Goal: Task Accomplishment & Management: Manage account settings

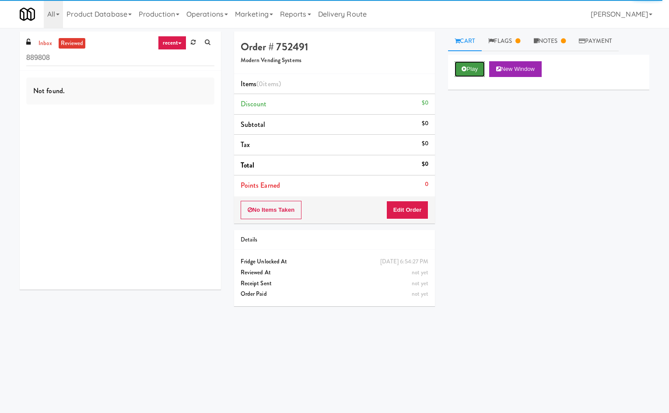
click at [465, 65] on button "Play" at bounding box center [470, 69] width 30 height 16
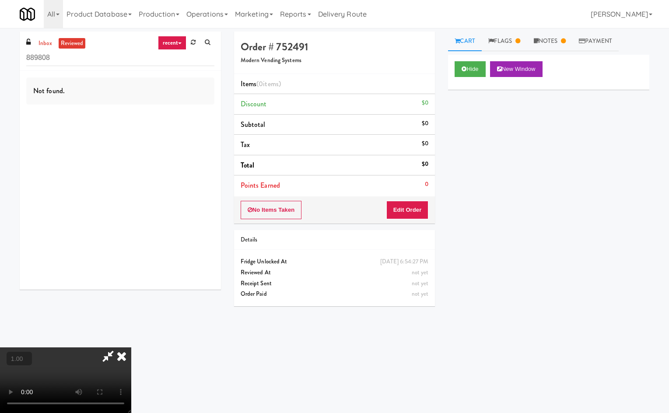
click at [26, 364] on div "1.00 « − + » ×" at bounding box center [19, 359] width 25 height 14
drag, startPoint x: 44, startPoint y: 42, endPoint x: 51, endPoint y: 44, distance: 7.2
click at [45, 43] on link "inbox" at bounding box center [45, 43] width 18 height 11
click at [67, 44] on link "reviewed" at bounding box center [72, 43] width 27 height 11
click at [105, 364] on div at bounding box center [65, 380] width 131 height 66
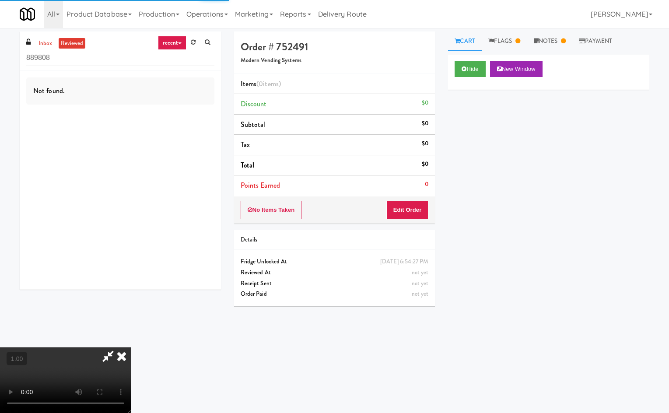
drag, startPoint x: 119, startPoint y: 358, endPoint x: 406, endPoint y: 163, distance: 346.8
click at [122, 357] on icon at bounding box center [121, 355] width 19 height 17
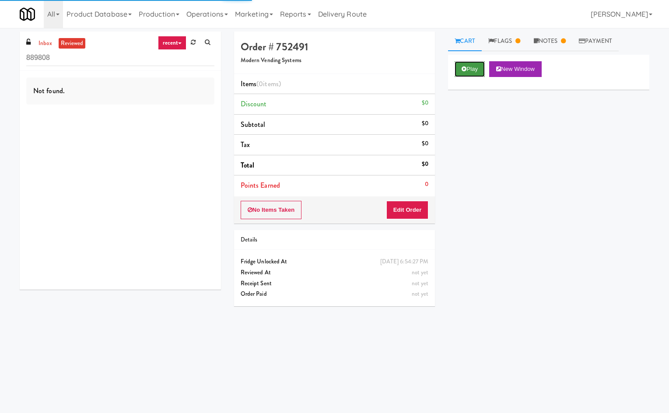
click at [484, 70] on button "Play" at bounding box center [470, 69] width 30 height 16
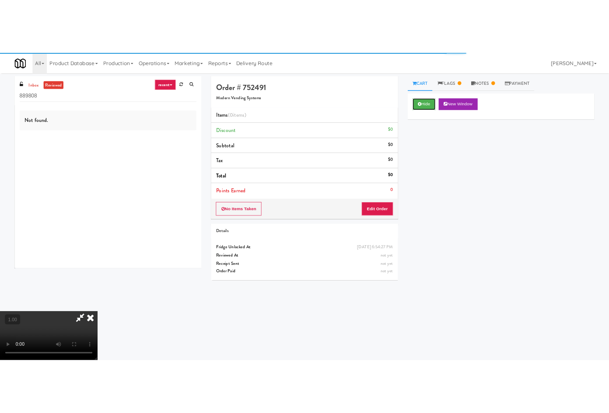
scroll to position [2, 0]
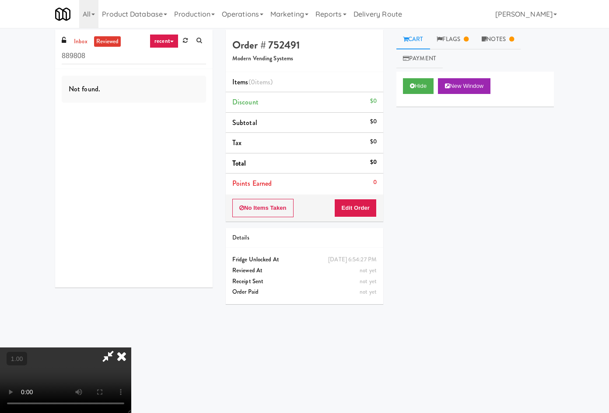
drag, startPoint x: 422, startPoint y: 315, endPoint x: 549, endPoint y: 100, distance: 249.7
click at [426, 310] on div "Hide New Window Primary Flag Clear Flag if unable to determine what was taken o…" at bounding box center [474, 236] width 157 height 328
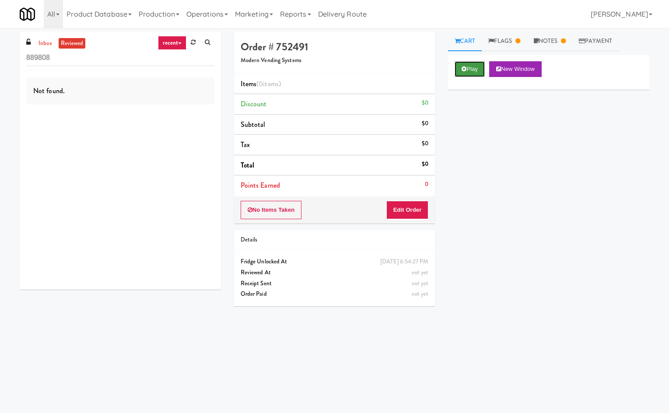
click at [483, 75] on button "Play" at bounding box center [470, 69] width 30 height 16
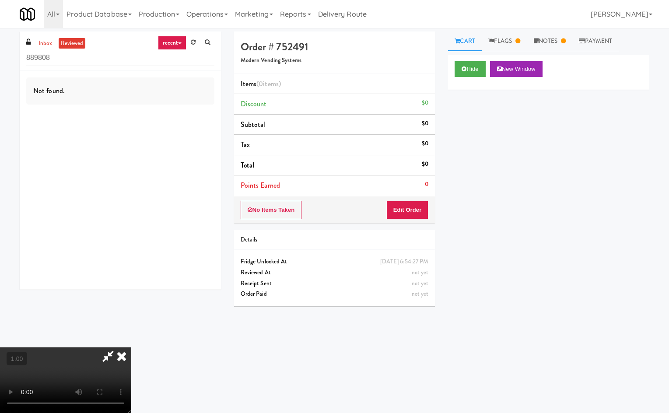
click at [131, 347] on video at bounding box center [65, 380] width 131 height 66
click at [511, 42] on link "Flags" at bounding box center [504, 41] width 45 height 20
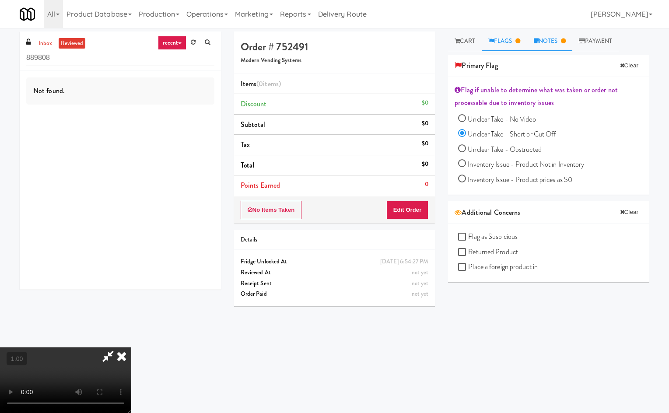
click at [561, 45] on link "Notes" at bounding box center [549, 41] width 45 height 20
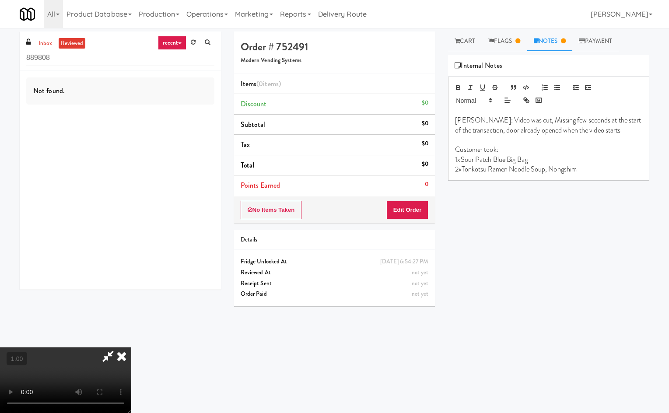
click at [131, 347] on video at bounding box center [65, 380] width 131 height 66
click at [0, 400] on html "Okay Okay Select date: previous 2025-Sep next Su Mo Tu We Th Fr Sa 31 1 2 3 4 5…" at bounding box center [334, 206] width 669 height 413
click at [131, 347] on video at bounding box center [65, 380] width 131 height 66
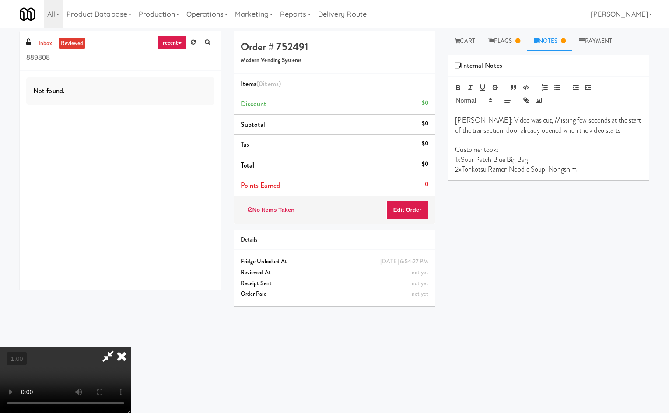
click at [131, 347] on video at bounding box center [65, 380] width 131 height 66
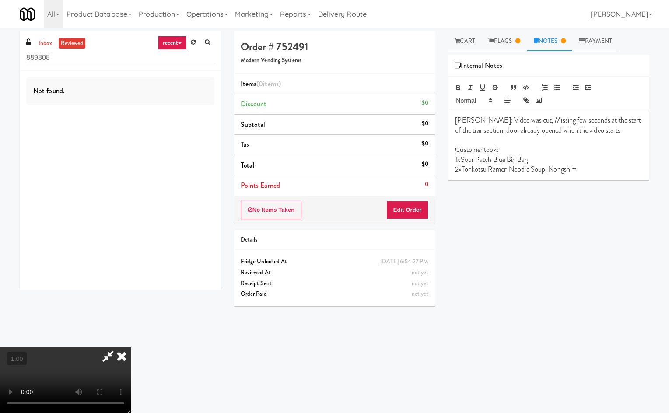
click at [131, 347] on video at bounding box center [65, 380] width 131 height 66
click at [425, 211] on button "Edit Order" at bounding box center [407, 210] width 42 height 18
click at [472, 44] on link "Cart" at bounding box center [465, 41] width 34 height 20
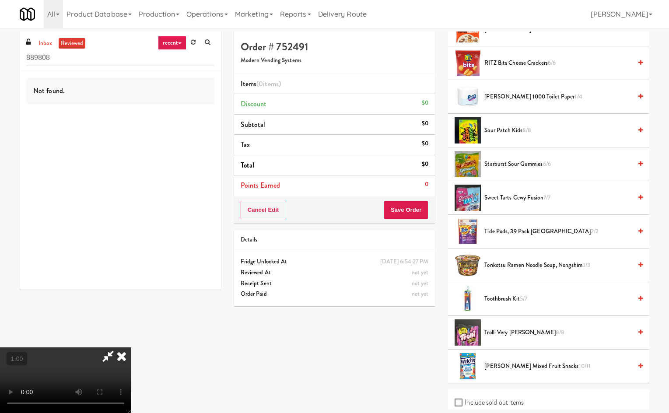
scroll to position [852, 0]
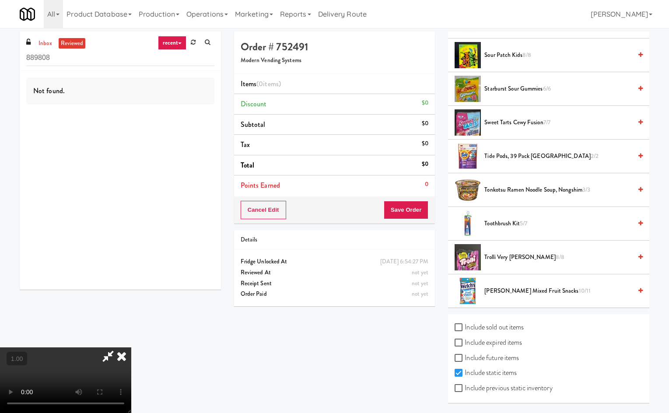
click at [479, 391] on label "Include previous static inventory" at bounding box center [504, 387] width 98 height 13
click at [465, 391] on input "Include previous static inventory" at bounding box center [460, 388] width 10 height 7
checkbox input "true"
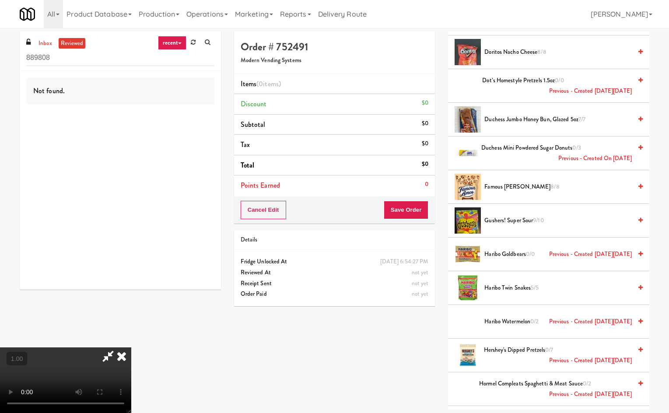
scroll to position [2568, 0]
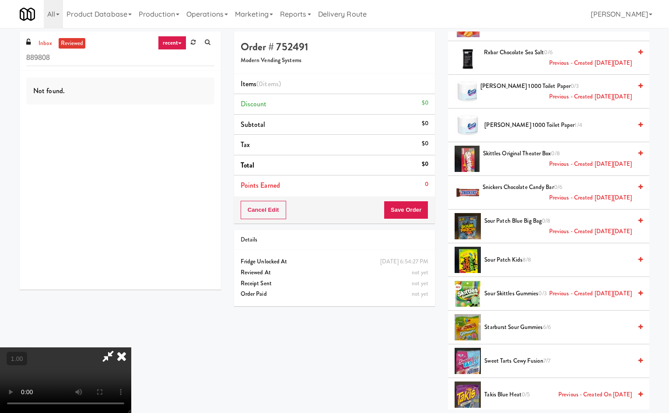
click at [516, 220] on span "Sour Patch Blue Big Bag 0/8 Previous - Created on Mon, Jul 14th 2025" at bounding box center [557, 226] width 147 height 21
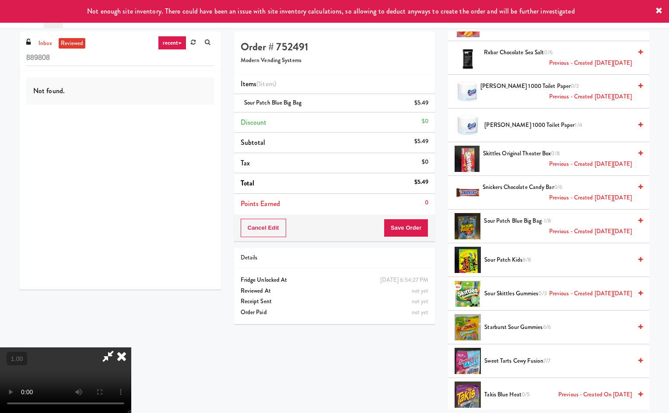
click at [131, 347] on video at bounding box center [65, 380] width 131 height 66
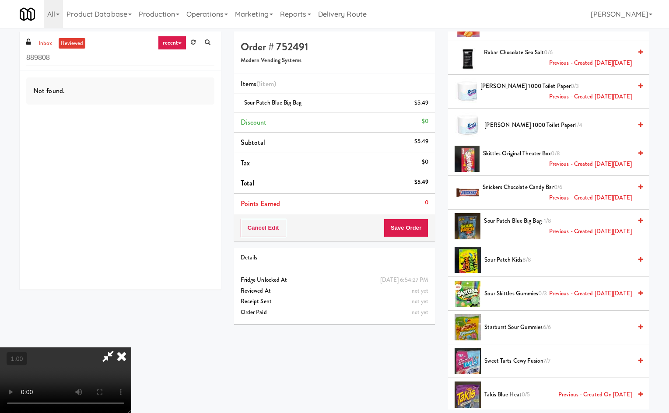
click at [131, 356] on video at bounding box center [65, 380] width 131 height 66
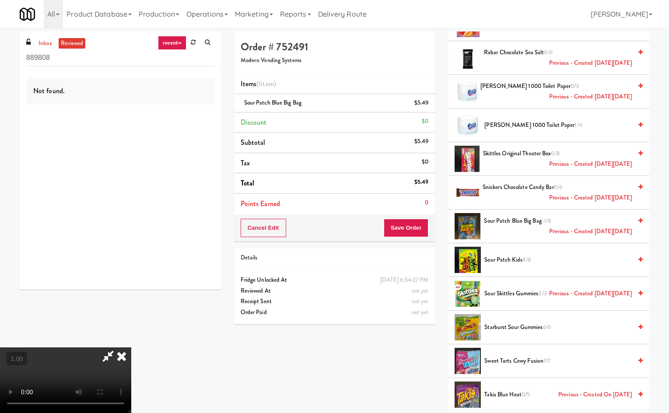
click at [131, 356] on video at bounding box center [65, 380] width 131 height 66
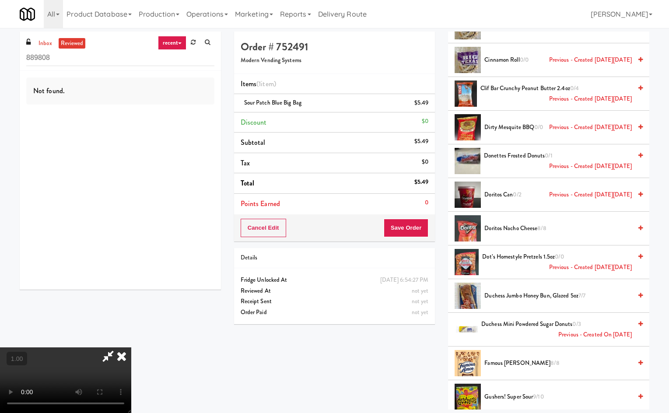
scroll to position [2977, 0]
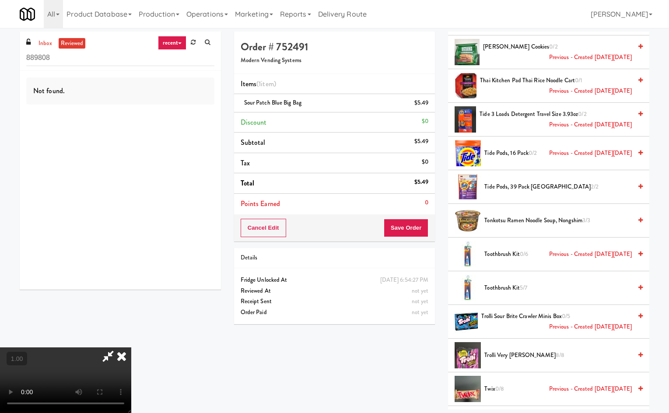
click at [522, 219] on span "Tonkotsu Ramen Noodle Soup, Nongshim 3/3" at bounding box center [557, 220] width 147 height 11
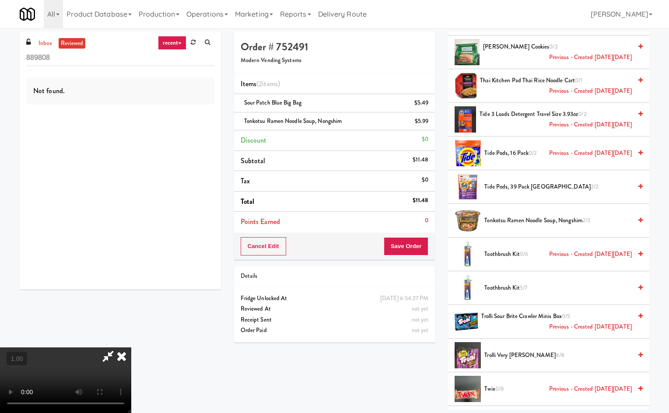
click at [521, 222] on span "Tonkotsu Ramen Noodle Soup, Nongshim 2/3" at bounding box center [557, 220] width 147 height 11
click at [131, 347] on icon at bounding box center [121, 355] width 19 height 17
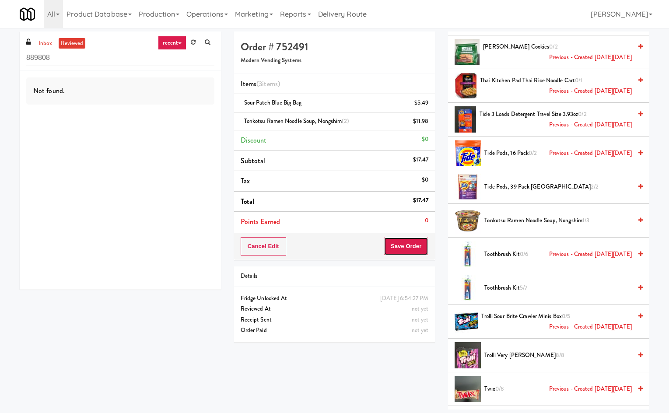
click at [403, 247] on button "Save Order" at bounding box center [406, 246] width 45 height 18
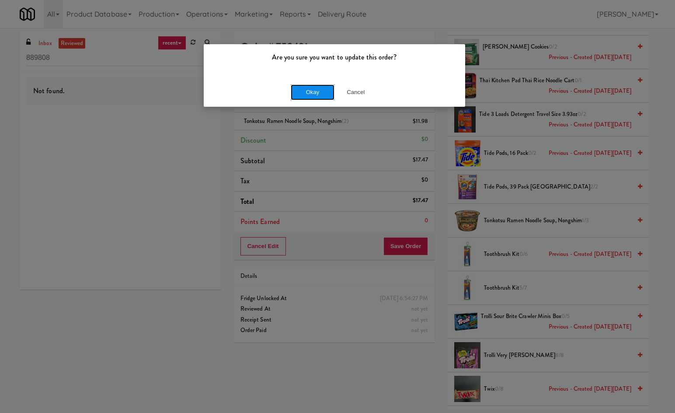
click at [315, 99] on button "Okay" at bounding box center [313, 92] width 44 height 16
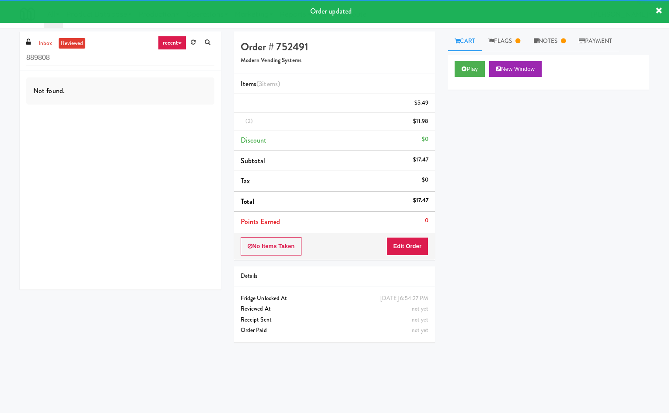
scroll to position [0, 0]
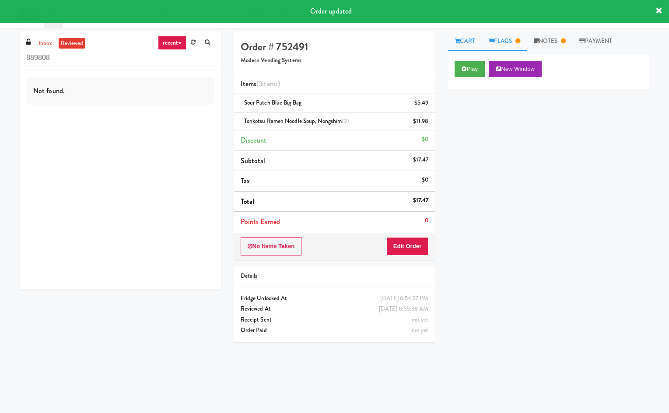
click at [497, 40] on link "Flags" at bounding box center [504, 41] width 45 height 20
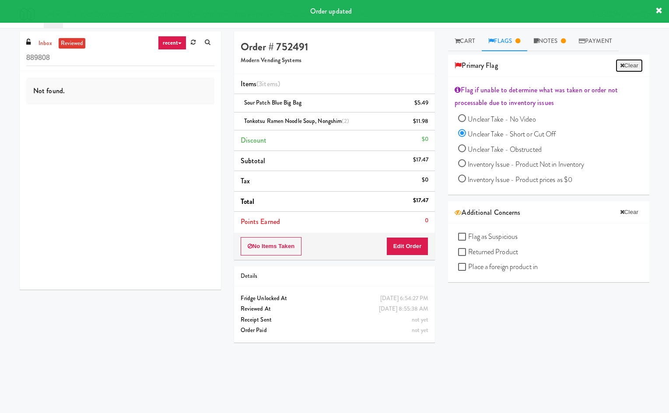
drag, startPoint x: 627, startPoint y: 68, endPoint x: 621, endPoint y: 64, distance: 7.1
click at [627, 67] on button "Clear" at bounding box center [629, 65] width 27 height 13
radio input "false"
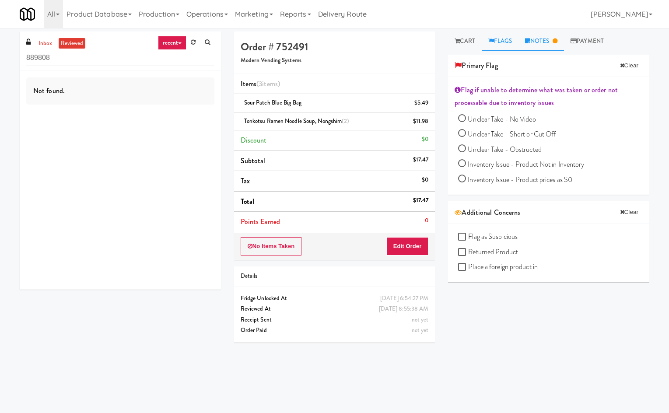
click at [548, 38] on link "Notes" at bounding box center [540, 41] width 45 height 20
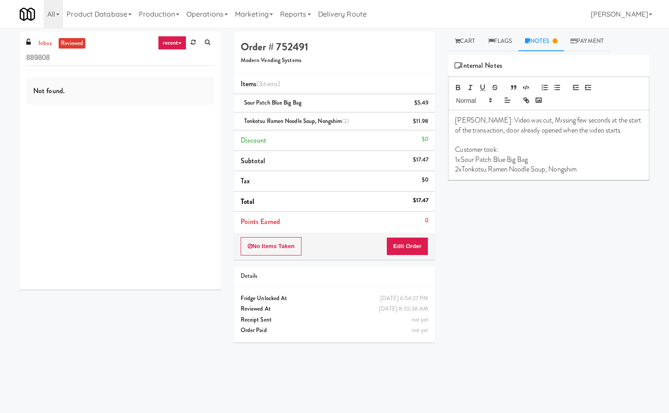
click at [479, 267] on div "Play New Window Primary Flag Clear Flag if unable to determine what was taken o…" at bounding box center [548, 219] width 201 height 328
click at [212, 8] on link "Operations" at bounding box center [207, 14] width 49 height 28
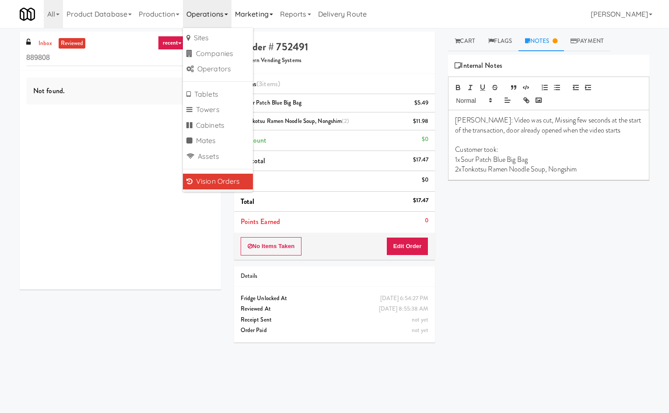
click at [239, 9] on link "Marketing" at bounding box center [253, 14] width 45 height 28
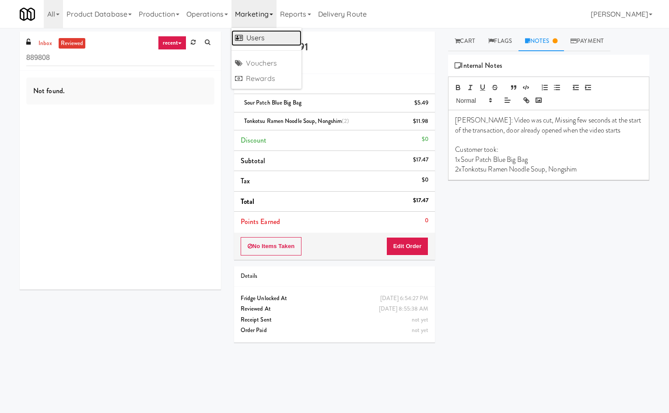
click at [267, 31] on link "Users" at bounding box center [266, 38] width 70 height 16
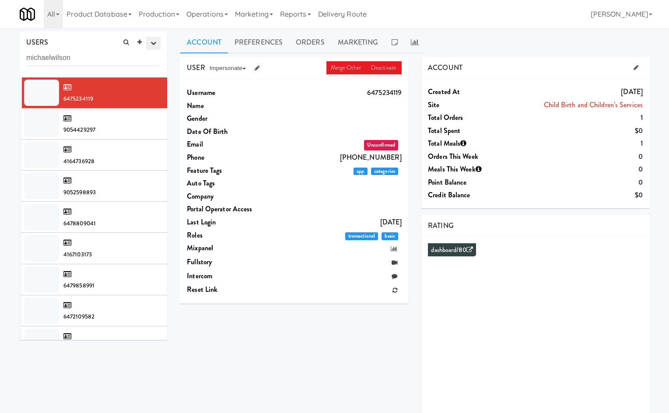
type input "michaelwilson"
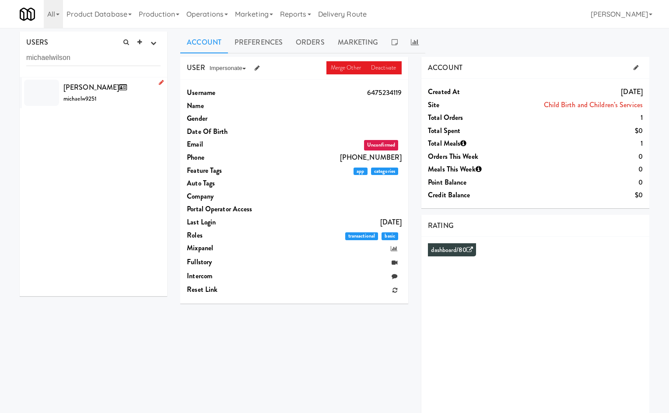
click at [143, 98] on div "Michael Wilson michaelw9251" at bounding box center [111, 93] width 97 height 24
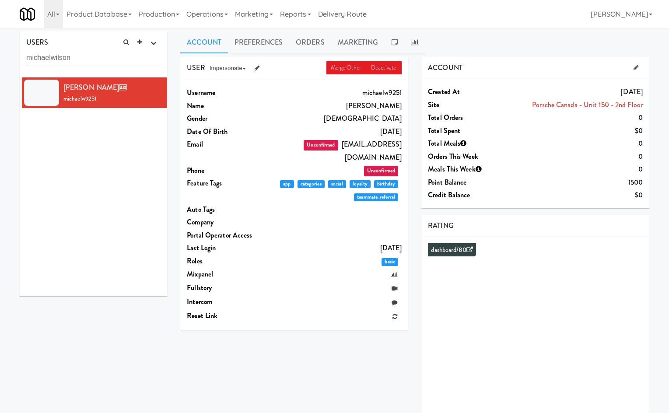
drag, startPoint x: 332, startPoint y: 226, endPoint x: 342, endPoint y: 216, distance: 13.3
click at [332, 226] on div "Username michaelw9251 Name Michael Wilson Gender Male Date Of Birth January 12,…" at bounding box center [294, 205] width 228 height 250
click at [258, 68] on icon at bounding box center [257, 68] width 5 height 6
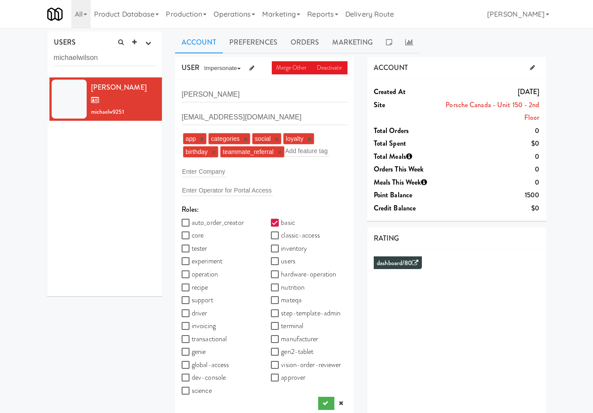
click at [556, 243] on div "USERS active Ordered this week Didn't order this week 1 this week 2 this week 3…" at bounding box center [296, 239] width 593 height 417
click at [196, 234] on label "core" at bounding box center [193, 235] width 22 height 13
click at [192, 234] on input "core" at bounding box center [187, 235] width 10 height 7
checkbox input "true"
click at [208, 270] on label "operation" at bounding box center [200, 274] width 36 height 13
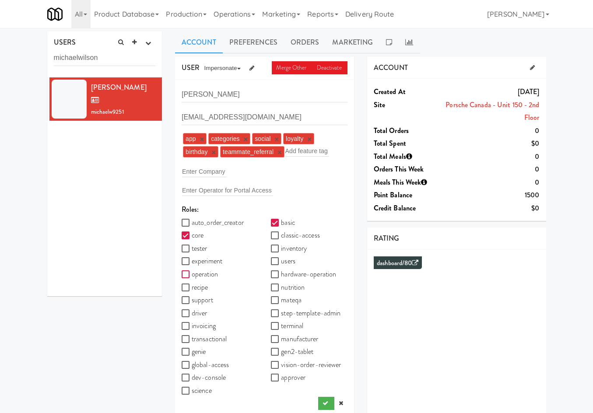
click at [192, 271] on input "operation" at bounding box center [187, 274] width 10 height 7
checkbox input "true"
click at [188, 285] on input "recipe" at bounding box center [187, 287] width 10 height 7
checkbox input "true"
click at [200, 301] on label "support" at bounding box center [197, 300] width 31 height 13
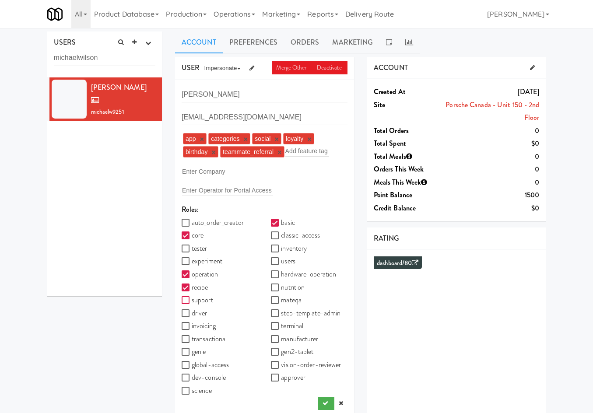
click at [192, 301] on input "support" at bounding box center [187, 300] width 10 height 7
checkbox input "true"
click at [196, 323] on label "invoicing" at bounding box center [199, 325] width 34 height 13
click at [192, 323] on input "invoicing" at bounding box center [187, 326] width 10 height 7
click at [206, 325] on label "invoicing" at bounding box center [199, 325] width 34 height 13
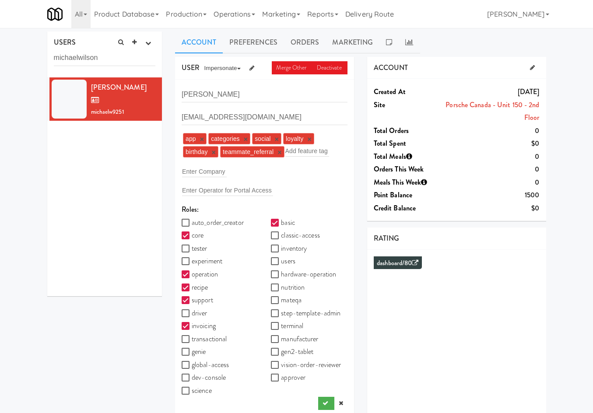
click at [192, 325] on input "invoicing" at bounding box center [187, 326] width 10 height 7
checkbox input "false"
click at [205, 365] on label "global-access" at bounding box center [205, 364] width 47 height 13
click at [192, 365] on input "global-access" at bounding box center [187, 365] width 10 height 7
checkbox input "true"
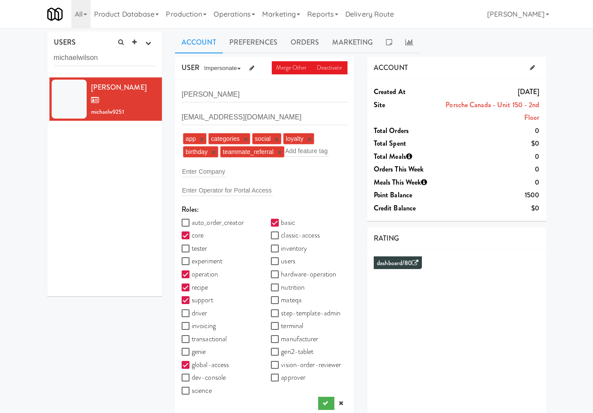
click at [305, 234] on label "classic-access" at bounding box center [295, 235] width 49 height 13
click at [281, 234] on input "classic-access" at bounding box center [276, 235] width 10 height 7
checkbox input "true"
click at [295, 250] on label "inventory" at bounding box center [289, 248] width 36 height 13
click at [281, 250] on input "inventory" at bounding box center [276, 248] width 10 height 7
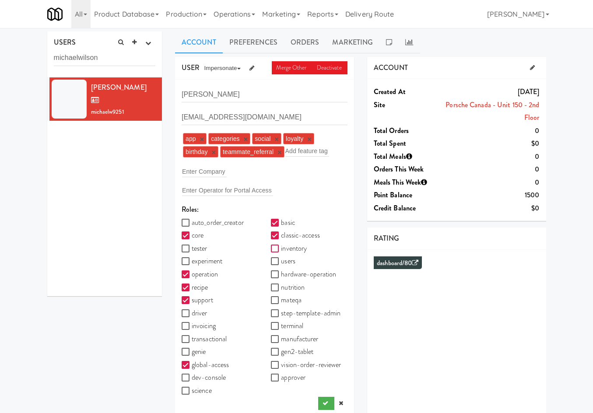
checkbox input "true"
click at [287, 264] on label "users" at bounding box center [283, 261] width 24 height 13
click at [281, 264] on input "users" at bounding box center [276, 261] width 10 height 7
checkbox input "true"
click at [294, 275] on label "hardware-operation" at bounding box center [303, 274] width 65 height 13
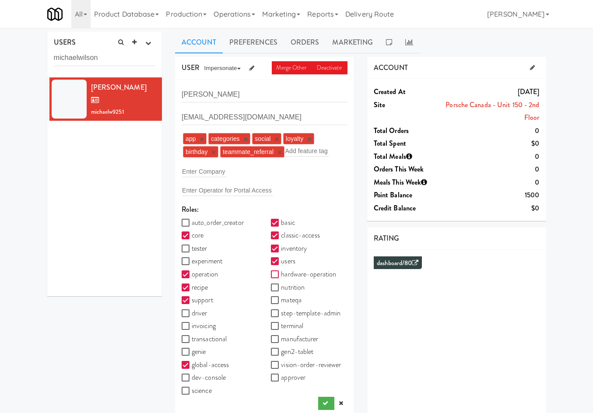
click at [281, 275] on input "hardware-operation" at bounding box center [276, 274] width 10 height 7
checkbox input "true"
click at [290, 289] on label "nutrition" at bounding box center [288, 287] width 34 height 13
click at [281, 289] on input "nutrition" at bounding box center [276, 287] width 10 height 7
checkbox input "true"
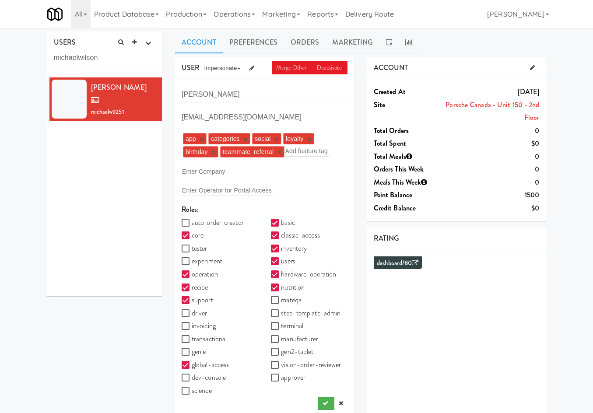
click at [286, 368] on label "vision-order-reviewer" at bounding box center [306, 364] width 70 height 13
click at [281, 368] on input "vision-order-reviewer" at bounding box center [276, 365] width 10 height 7
checkbox input "true"
click at [289, 381] on label "approver" at bounding box center [288, 377] width 35 height 13
click at [281, 381] on input "approver" at bounding box center [276, 377] width 10 height 7
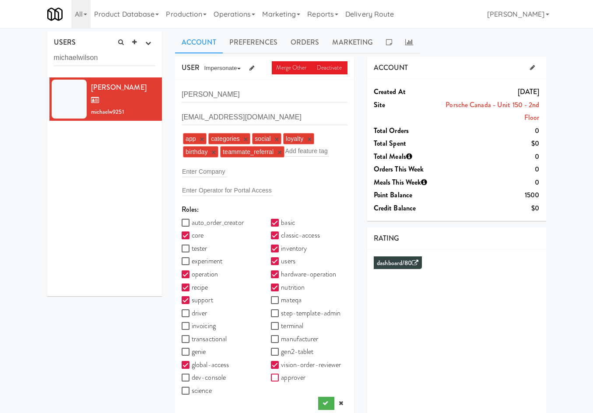
checkbox input "true"
click at [325, 403] on icon "submit" at bounding box center [325, 403] width 6 height 6
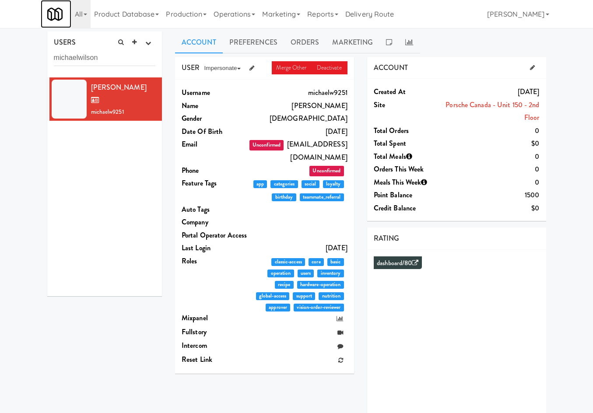
click at [61, 13] on img at bounding box center [54, 14] width 15 height 15
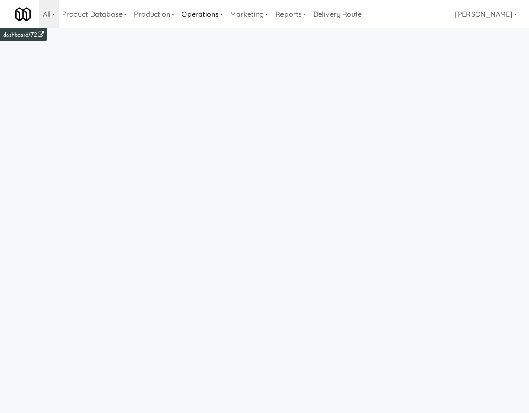
click at [190, 26] on link "Operations" at bounding box center [202, 14] width 49 height 28
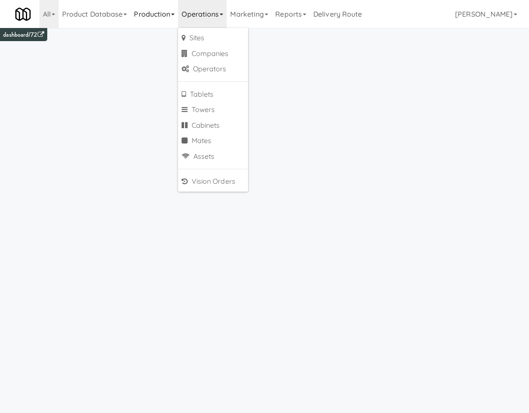
click at [149, 1] on link "Production" at bounding box center [154, 14] width 48 height 28
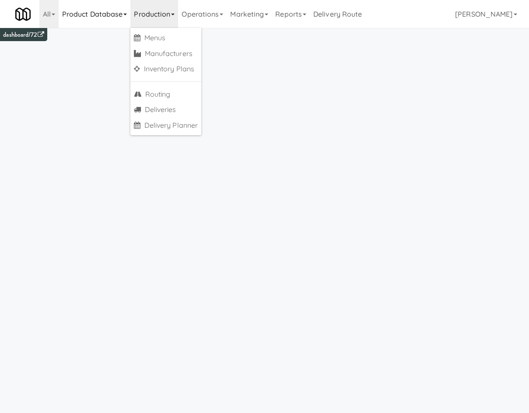
click at [78, 17] on link "Product Database" at bounding box center [95, 14] width 72 height 28
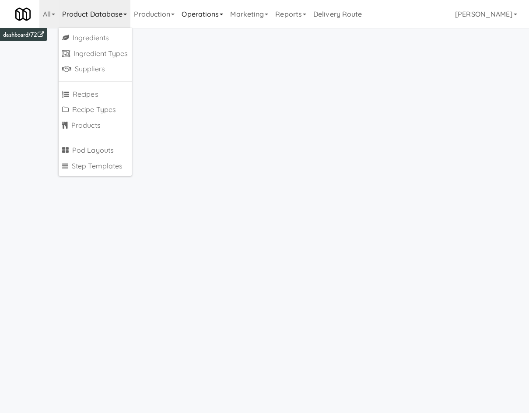
click at [194, 21] on link "Operations" at bounding box center [202, 14] width 49 height 28
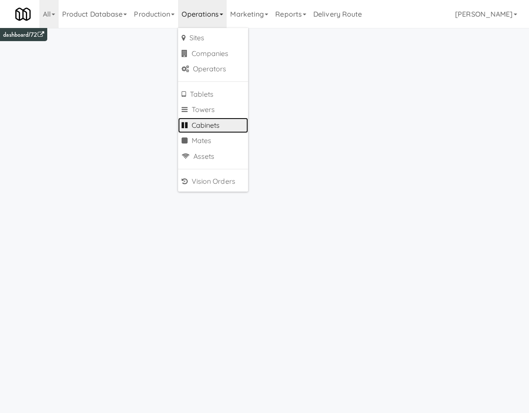
click at [221, 128] on link "Cabinets" at bounding box center [213, 126] width 70 height 16
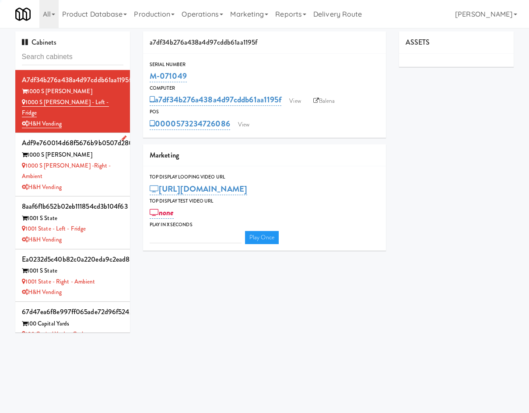
type input "3"
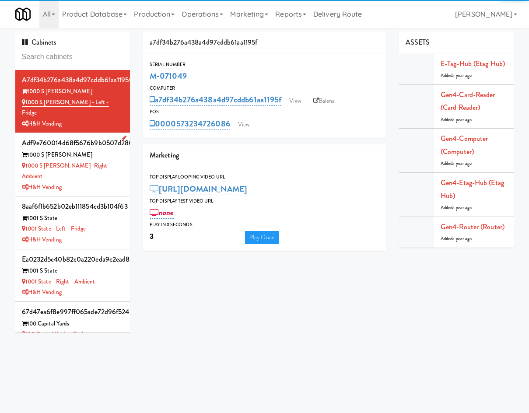
click at [82, 150] on div "1000 S Clark" at bounding box center [73, 155] width 102 height 11
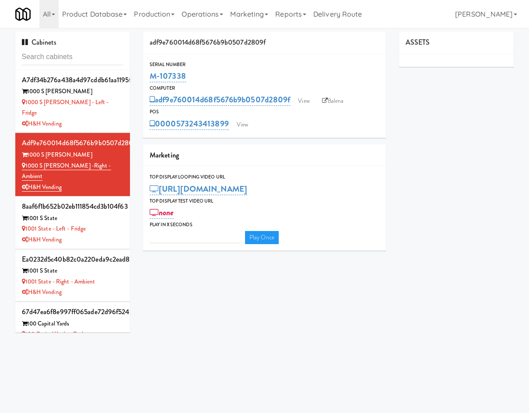
type input "3"
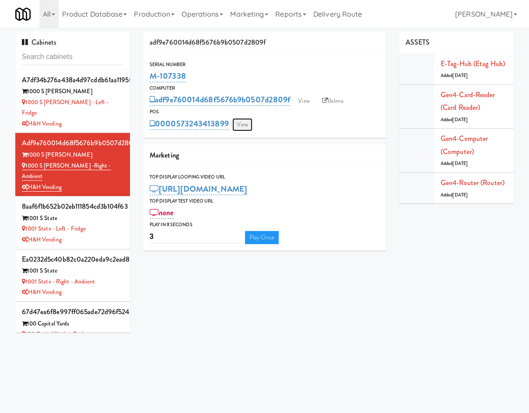
click at [248, 126] on link "View" at bounding box center [242, 124] width 20 height 13
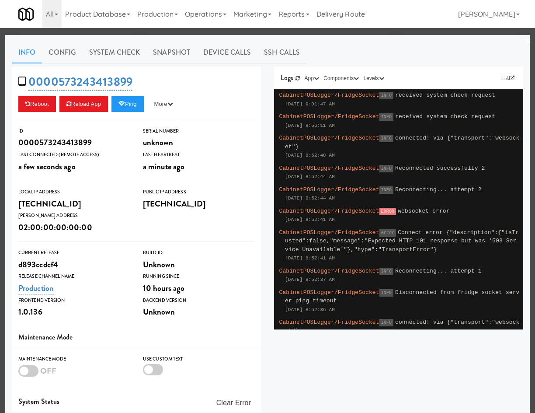
click at [167, 32] on div at bounding box center [267, 206] width 535 height 413
